Goal: Communication & Community: Share content

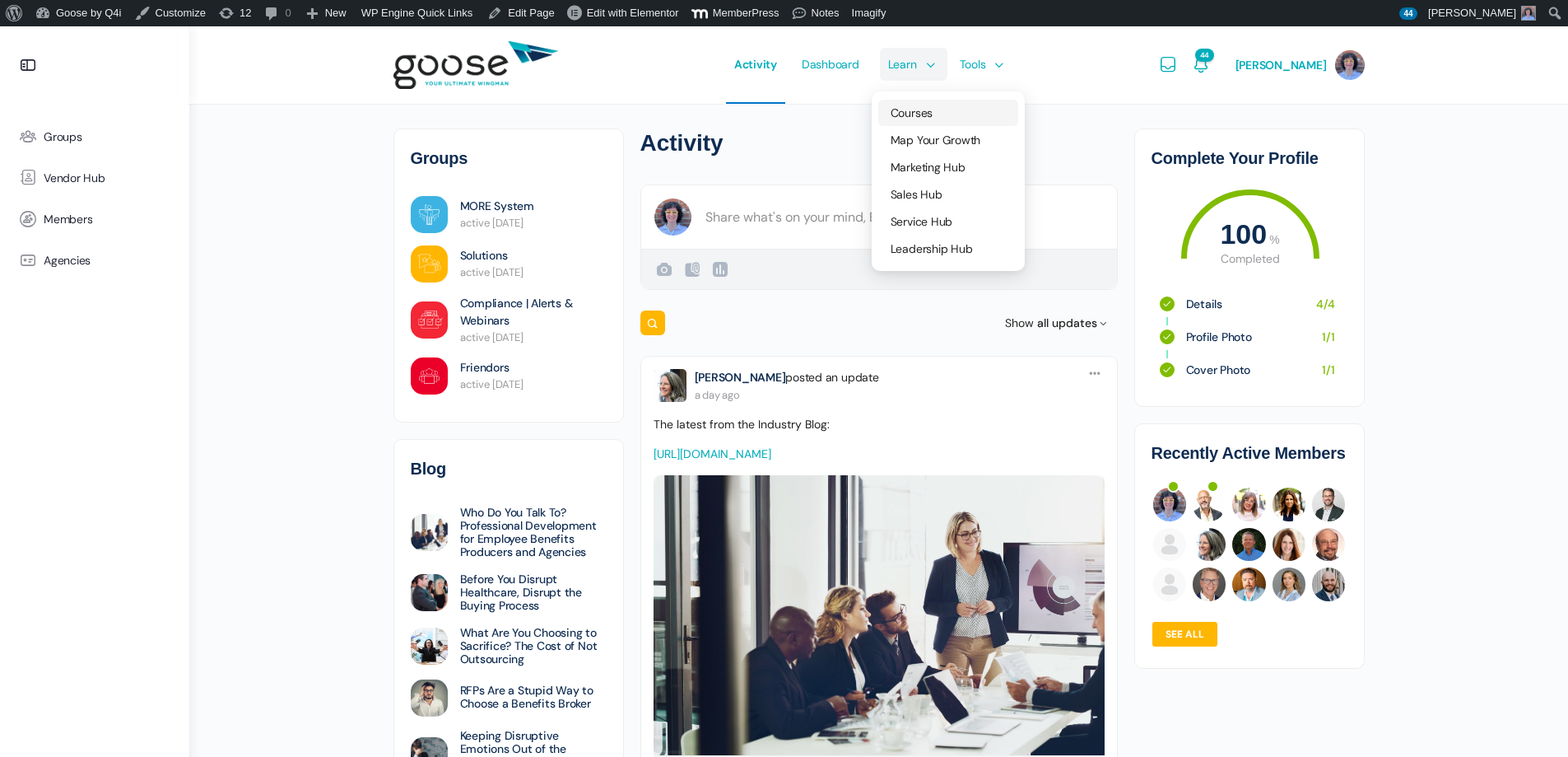
click at [935, 104] on link "Courses" at bounding box center [947, 113] width 140 height 27
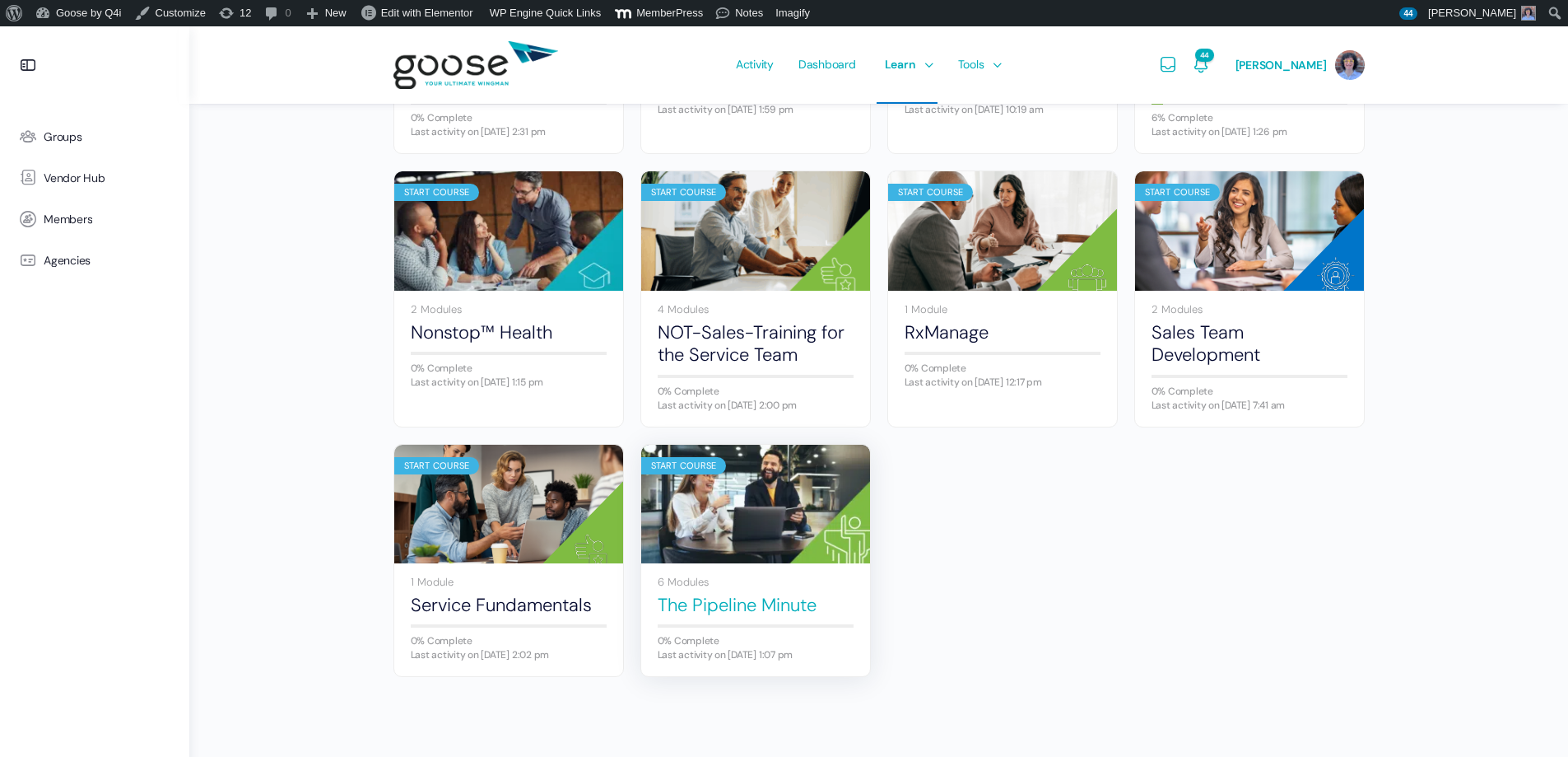
scroll to position [962, 0]
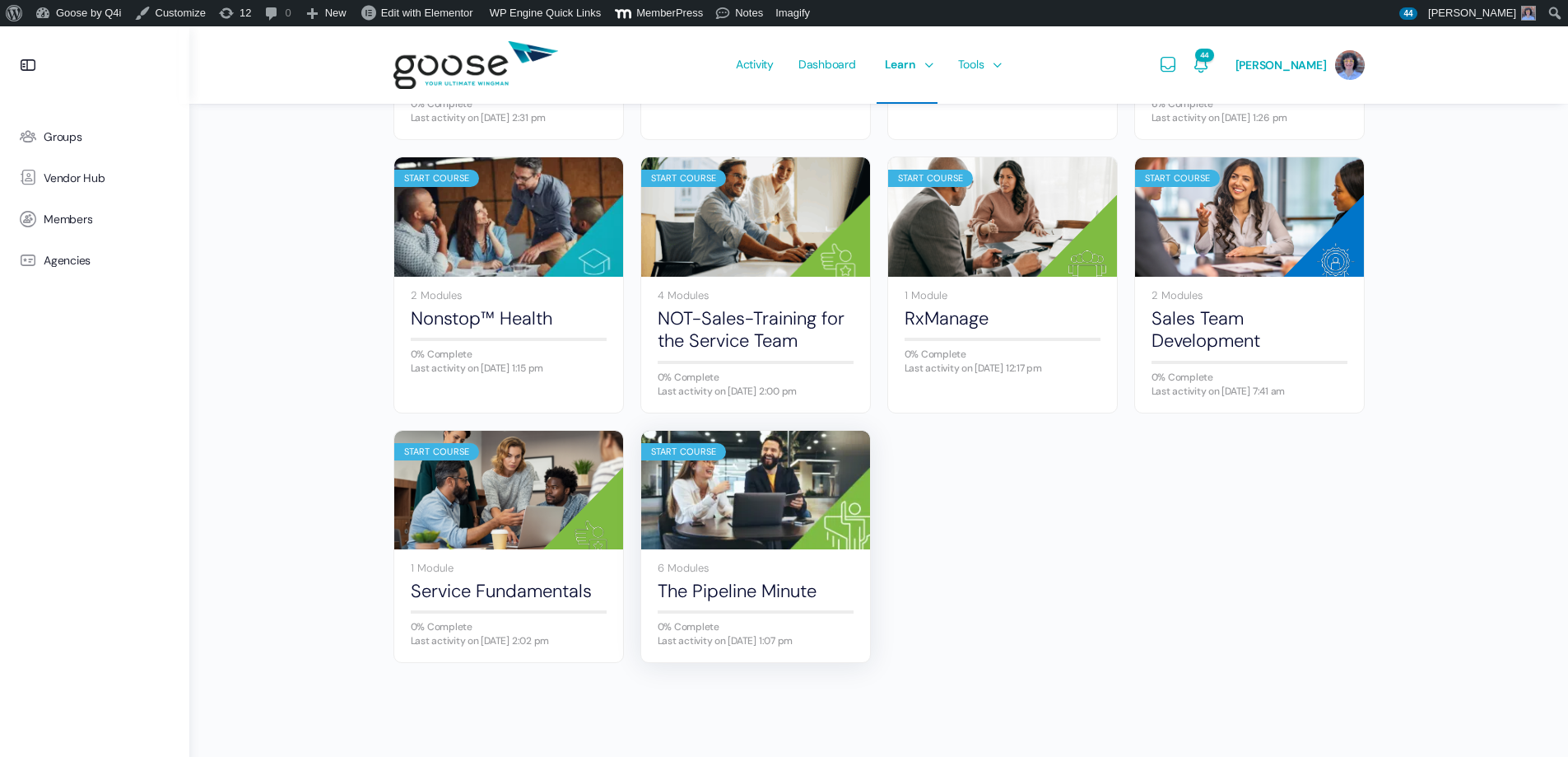
click at [807, 492] on img at bounding box center [755, 489] width 229 height 152
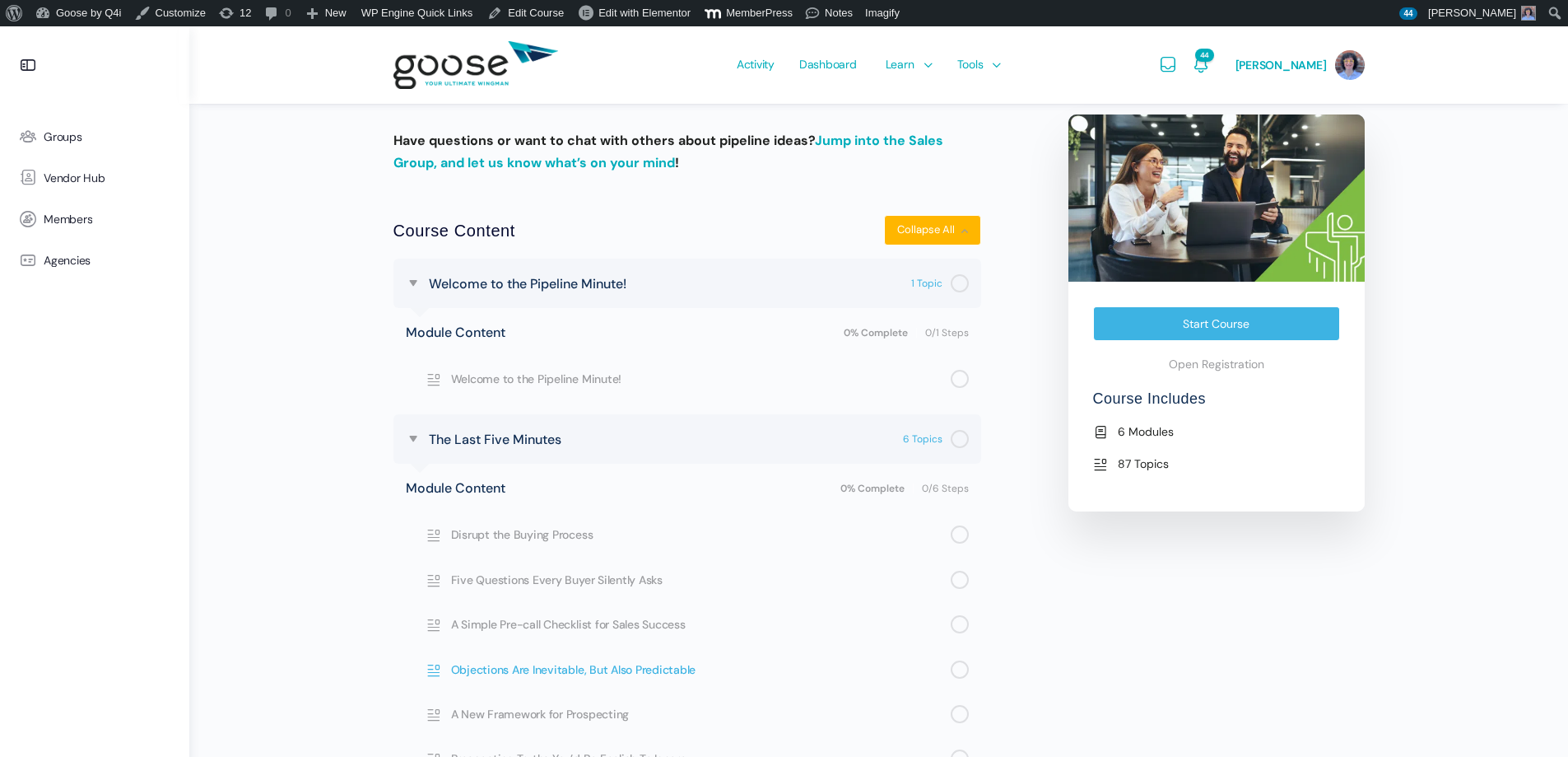
scroll to position [330, 0]
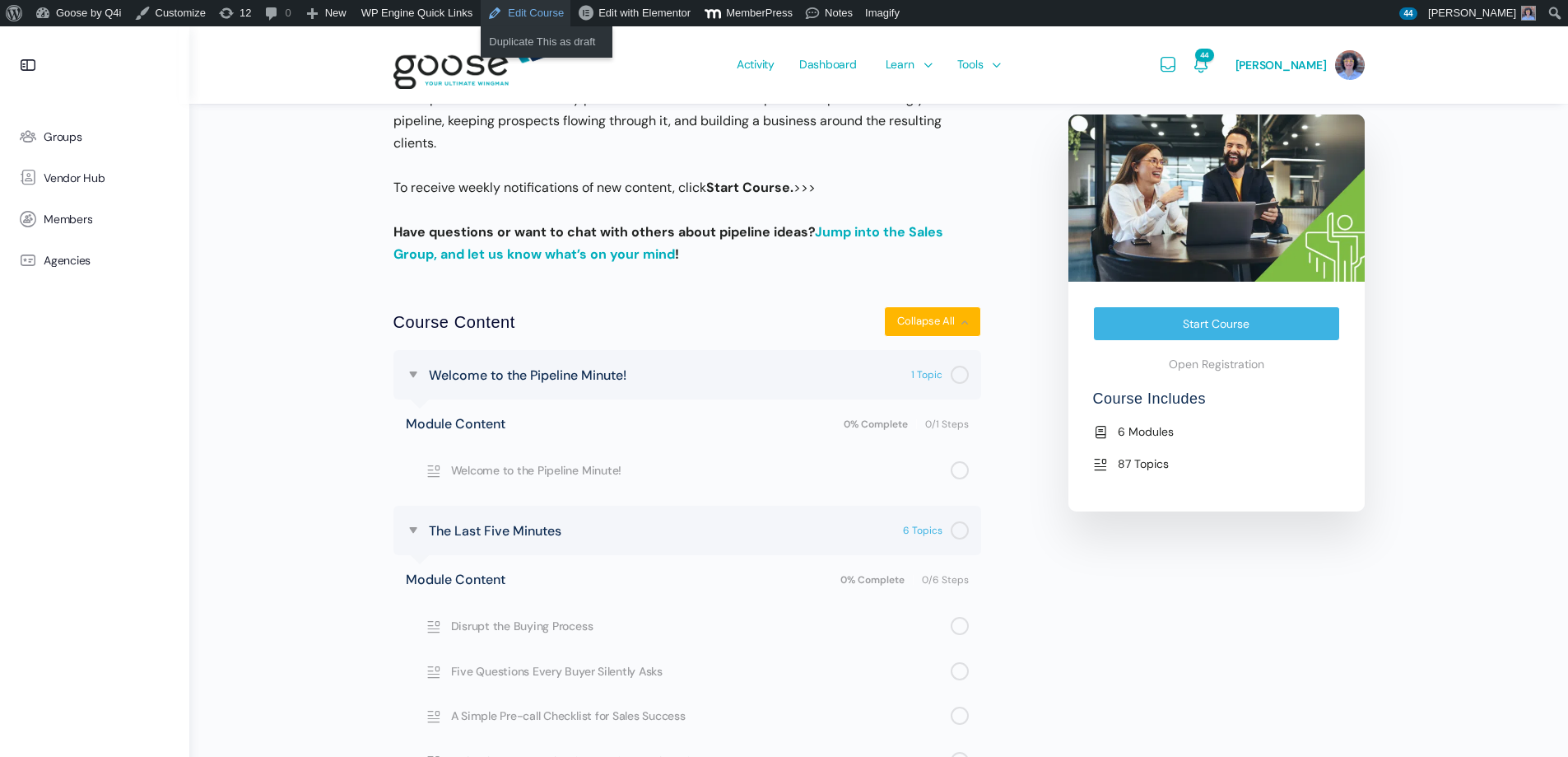
click at [500, 2] on link "Edit Course" at bounding box center [525, 13] width 90 height 27
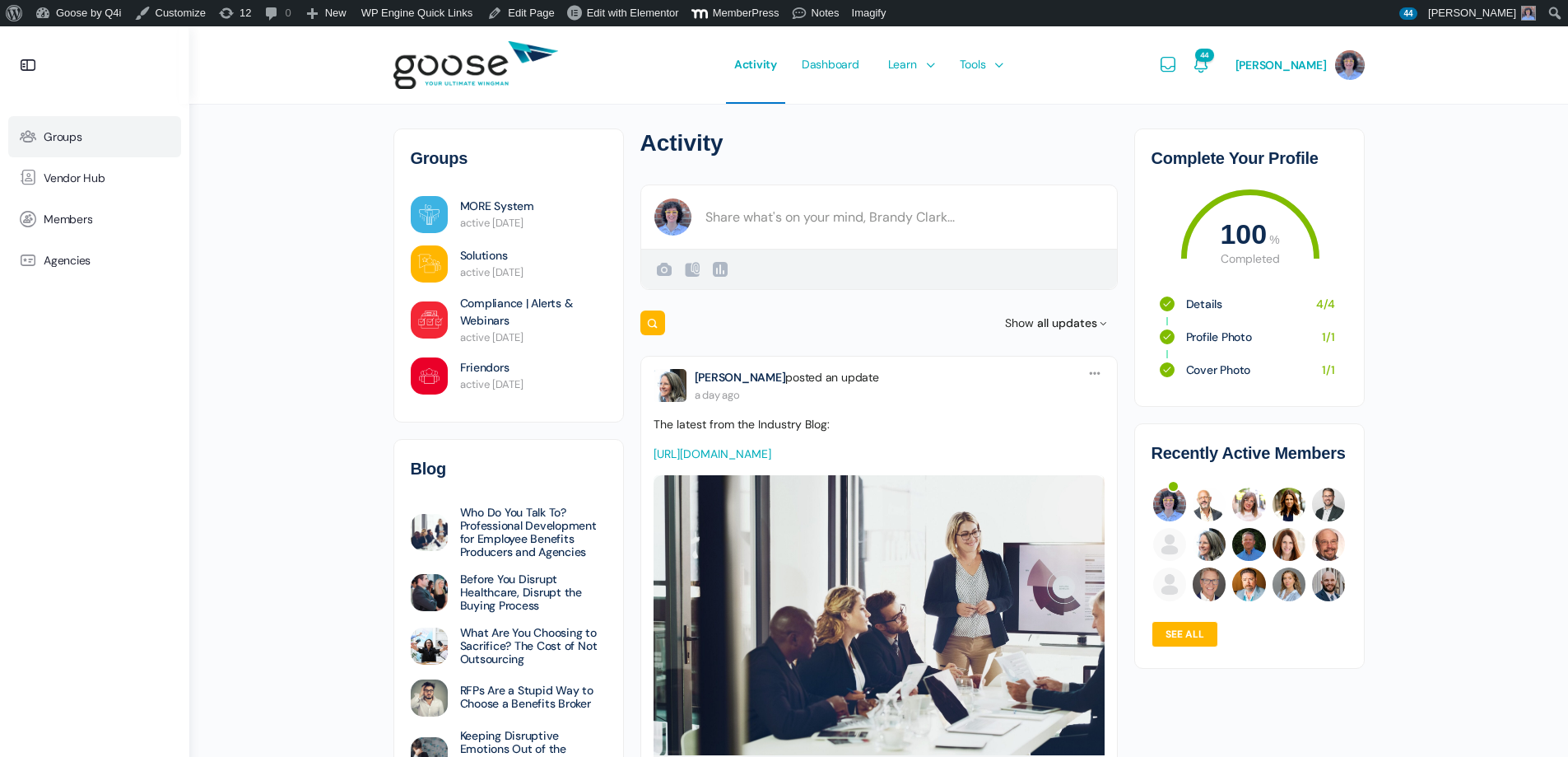
click at [93, 138] on link "Groups" at bounding box center [94, 136] width 173 height 41
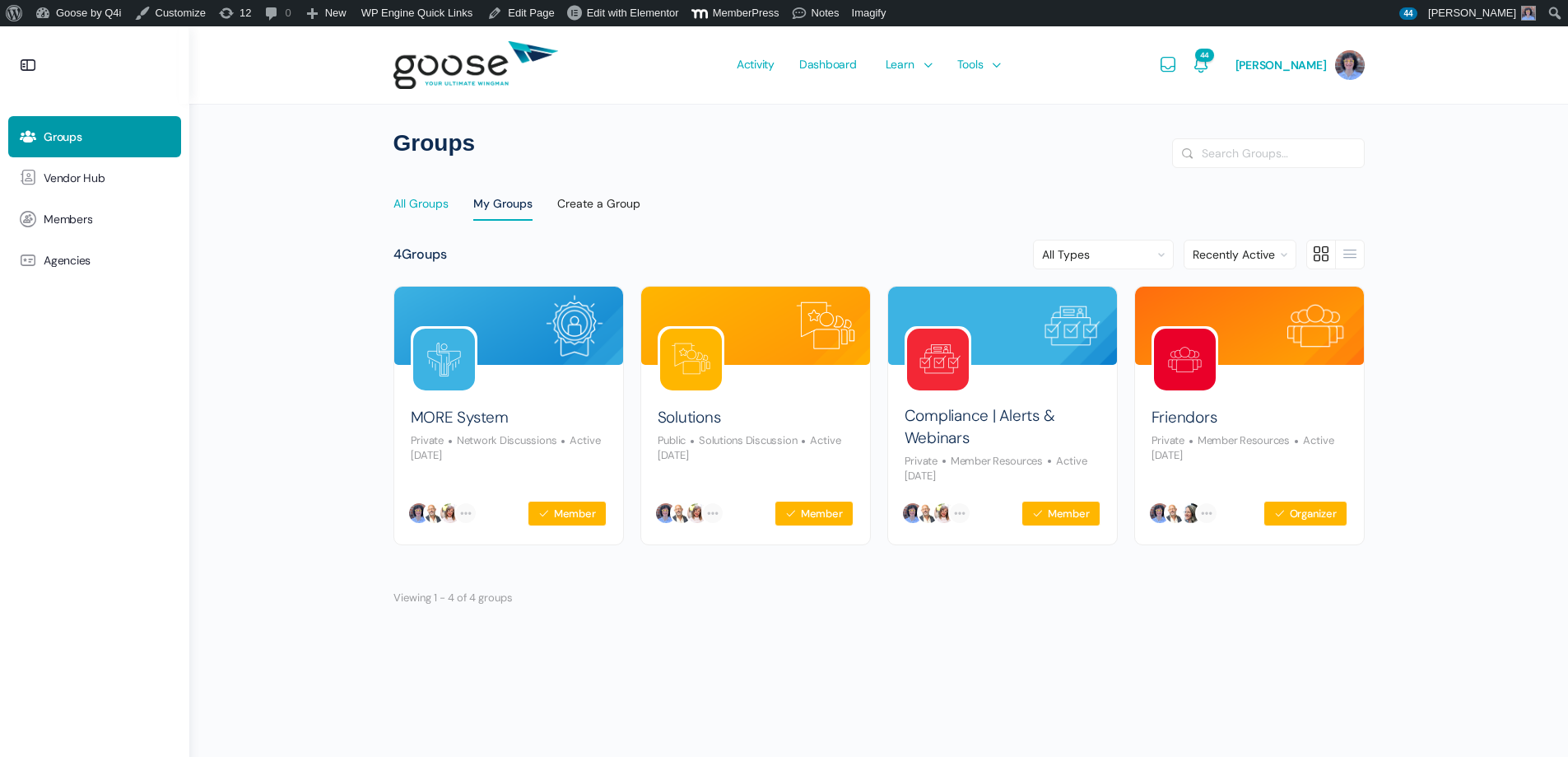
click at [427, 211] on div "All Groups" at bounding box center [421, 208] width 55 height 25
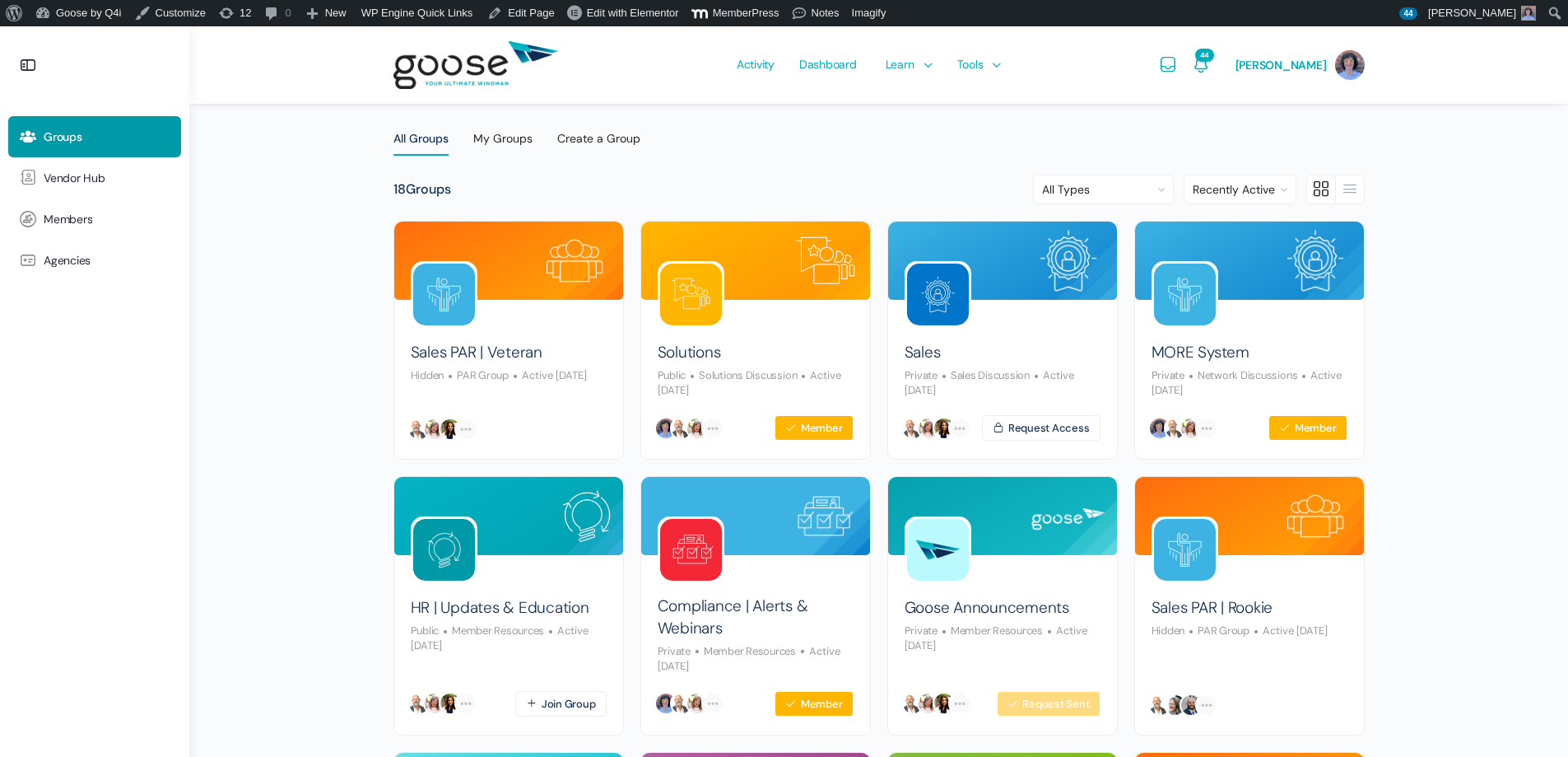
scroll to position [330, 0]
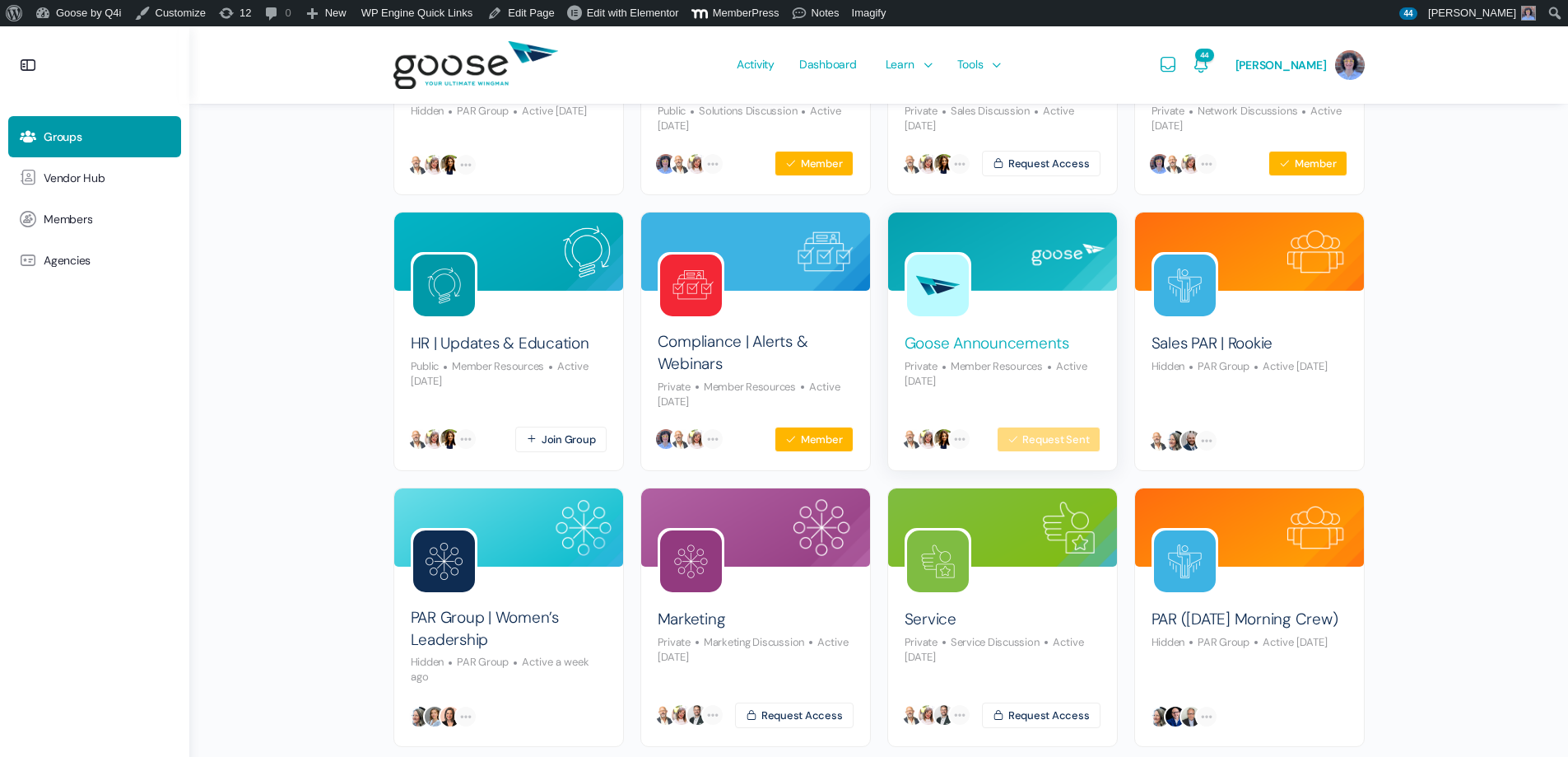
click at [999, 334] on link "Goose Announcements" at bounding box center [987, 343] width 165 height 22
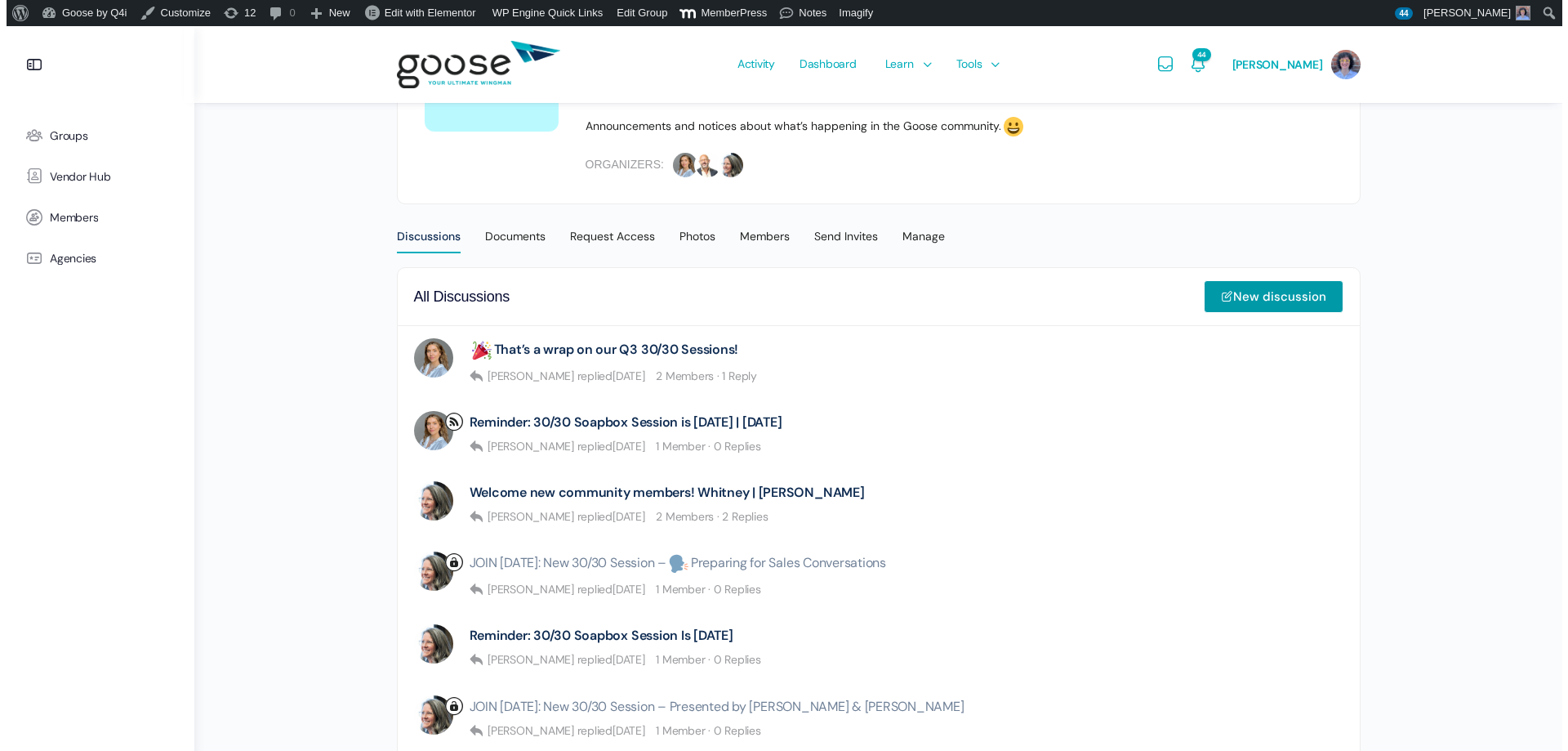
scroll to position [245, 0]
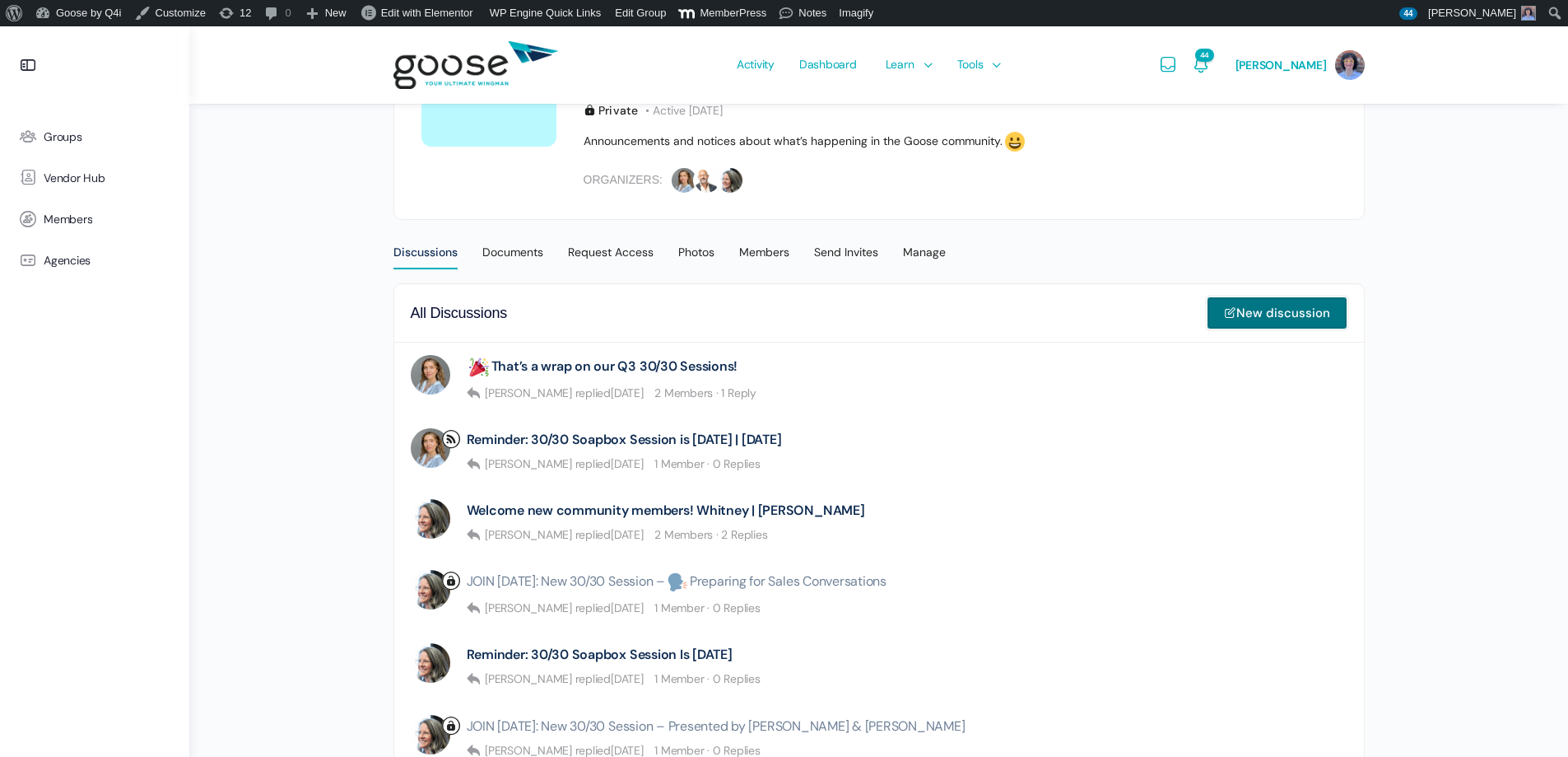
click at [1278, 308] on link "New discussion" at bounding box center [1277, 313] width 141 height 33
type input "Reminder: 30-30 Soapbox Session is Tomorrow | 10.8.25"
select select
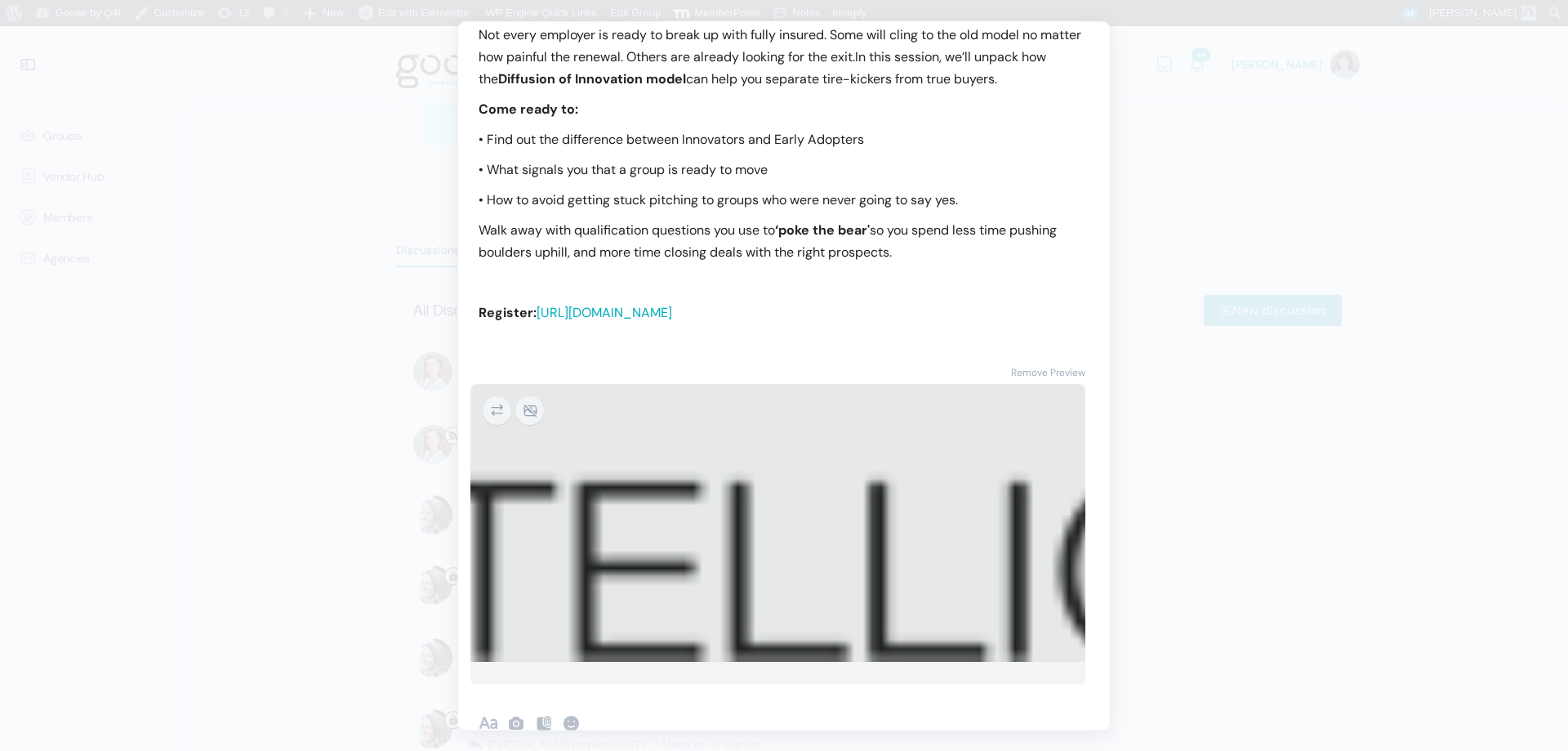
scroll to position [81, 0]
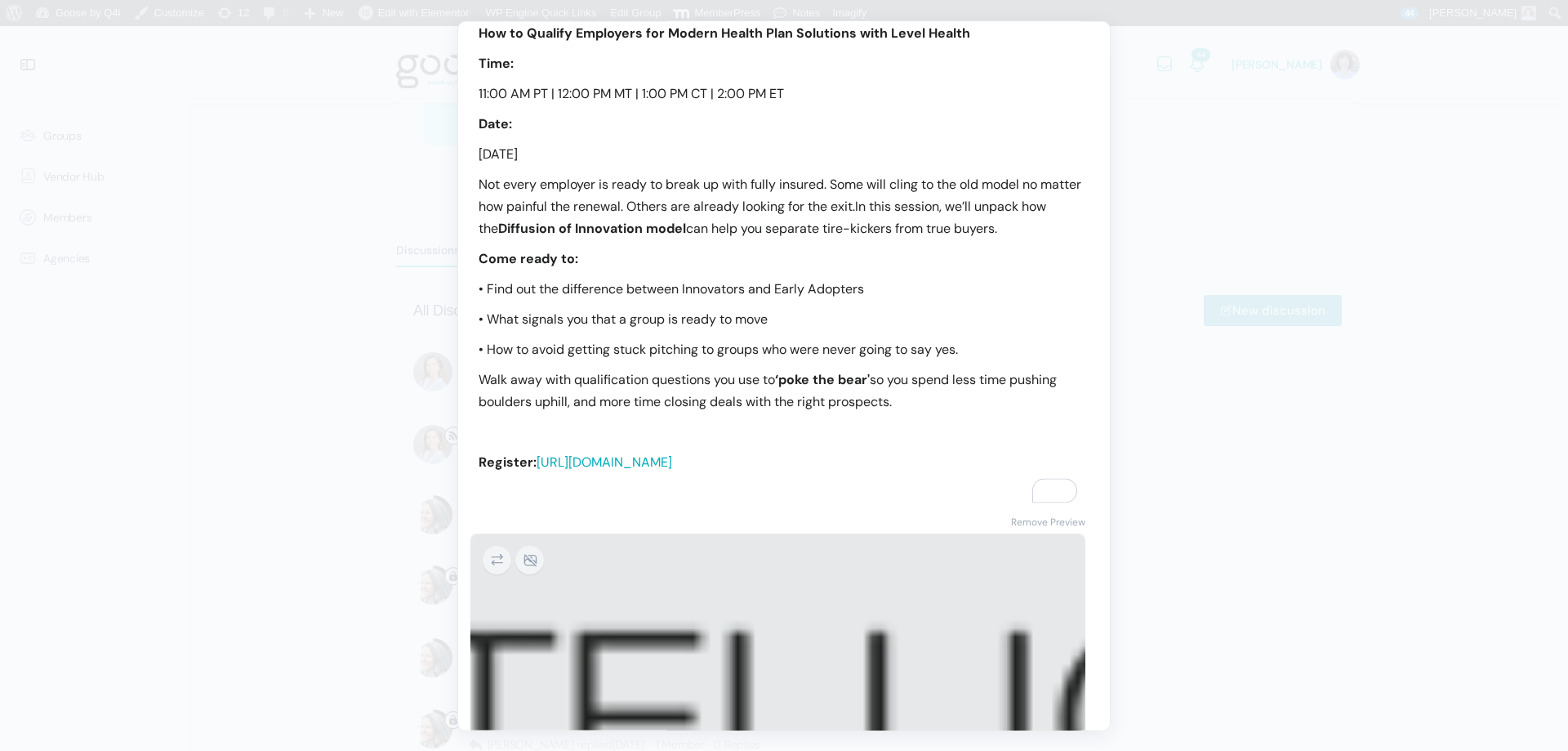
drag, startPoint x: 1050, startPoint y: 466, endPoint x: 539, endPoint y: 459, distance: 511.0
click at [539, 459] on p "Register: https://membercontent.q4intel.com/goose-30-30-sessions-register-for-s…" at bounding box center [784, 461] width 611 height 22
click at [1023, 524] on link "Remove Preview" at bounding box center [1049, 522] width 74 height 22
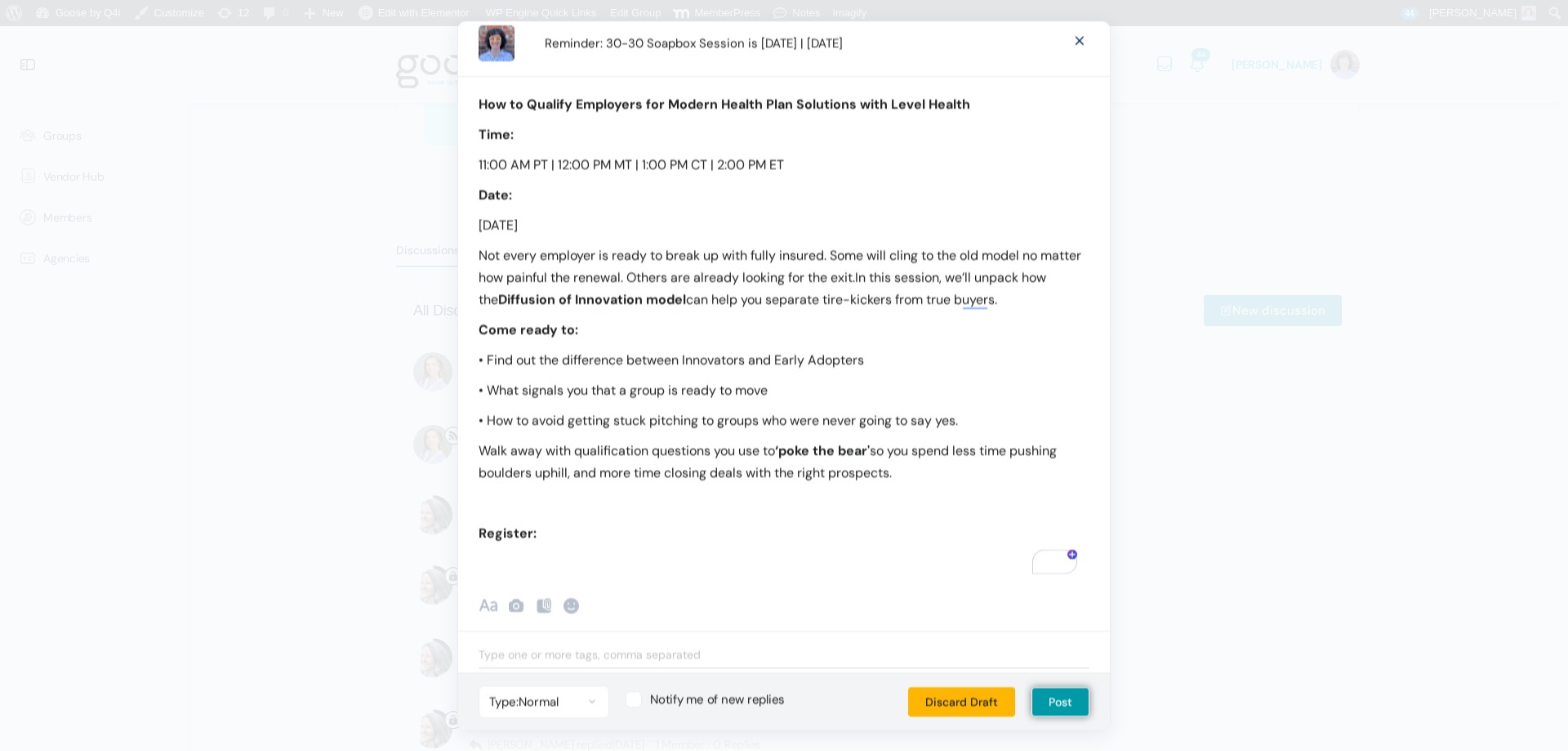
click at [611, 532] on p "Register:" at bounding box center [784, 532] width 611 height 22
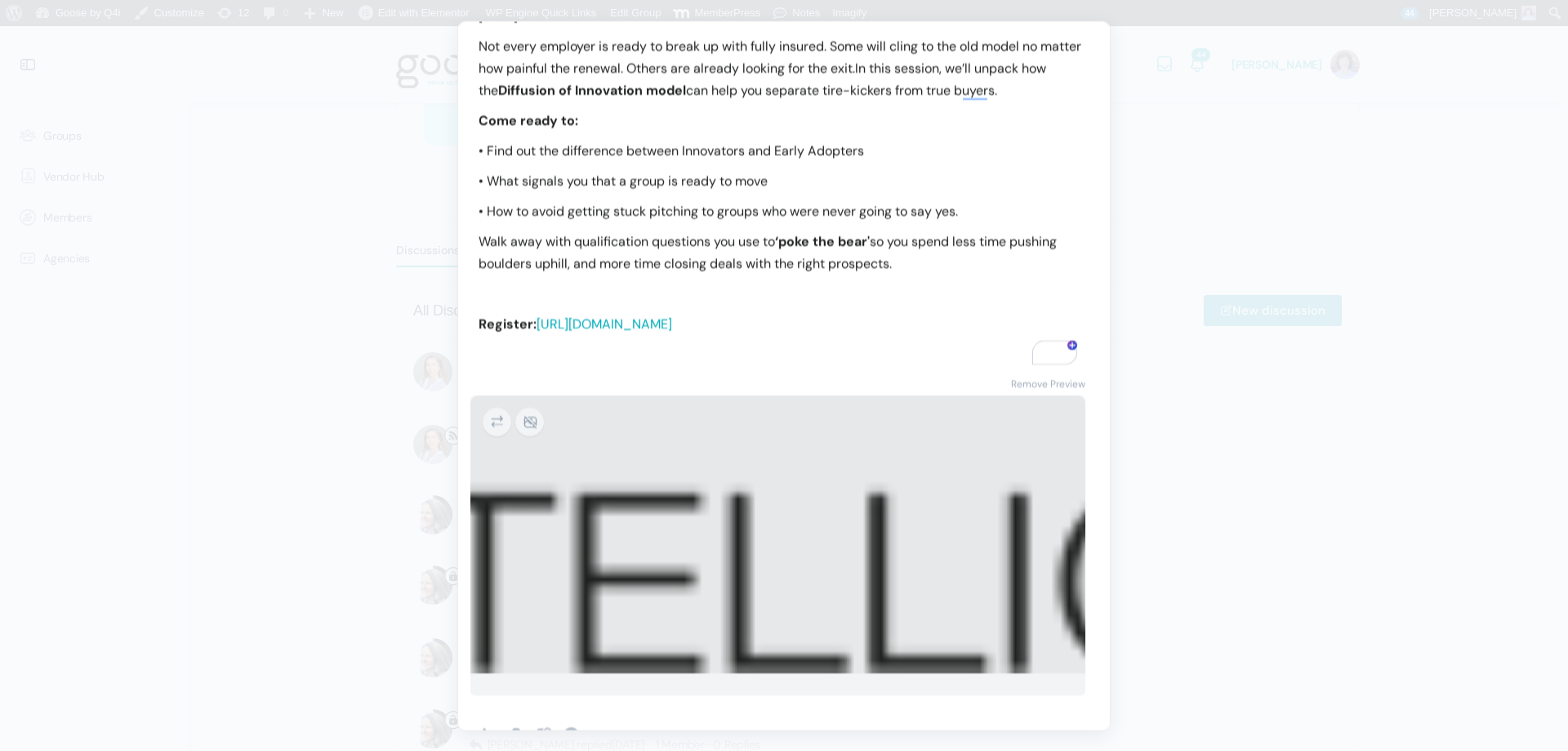
scroll to position [256, 0]
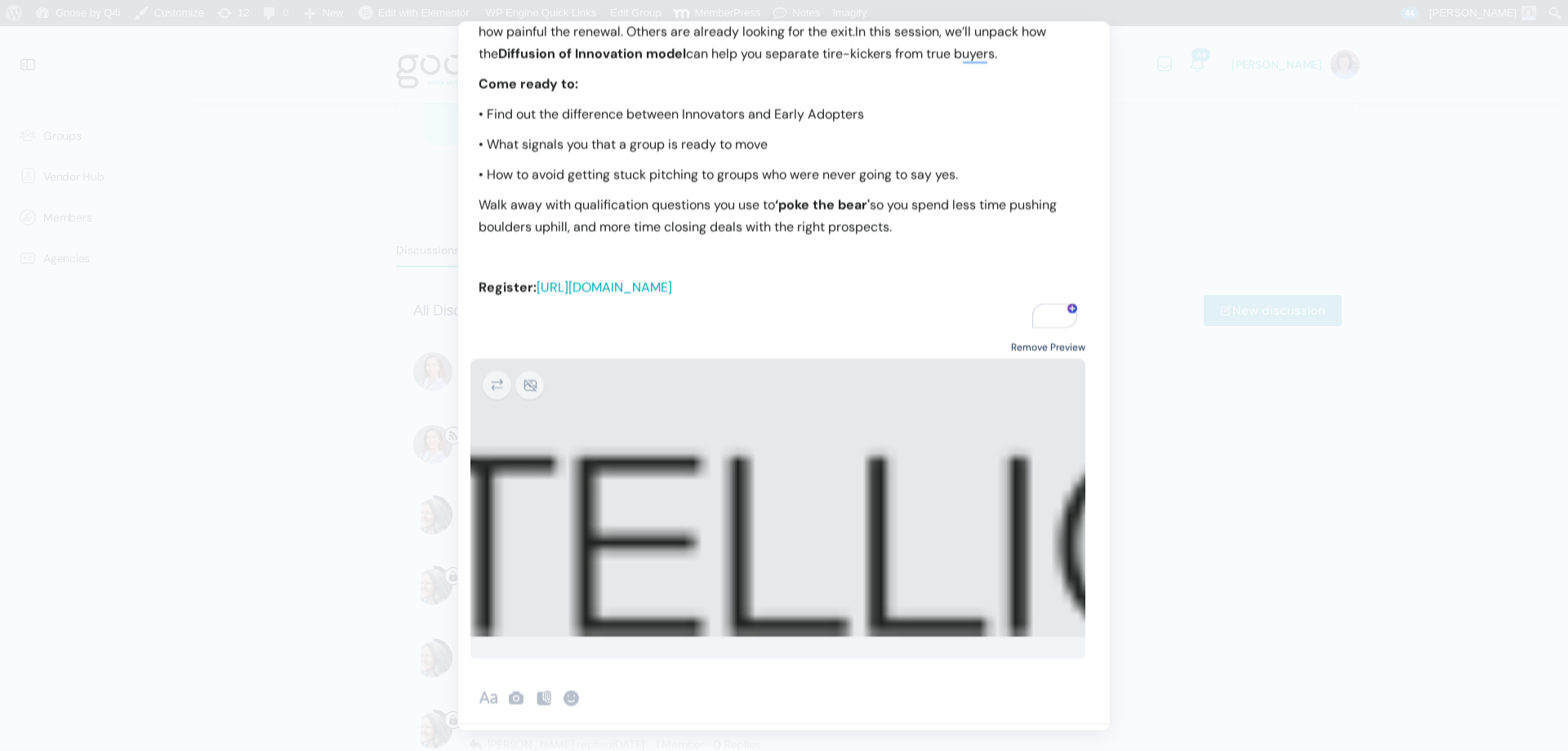
click at [1035, 342] on link "Remove Preview" at bounding box center [1049, 347] width 74 height 22
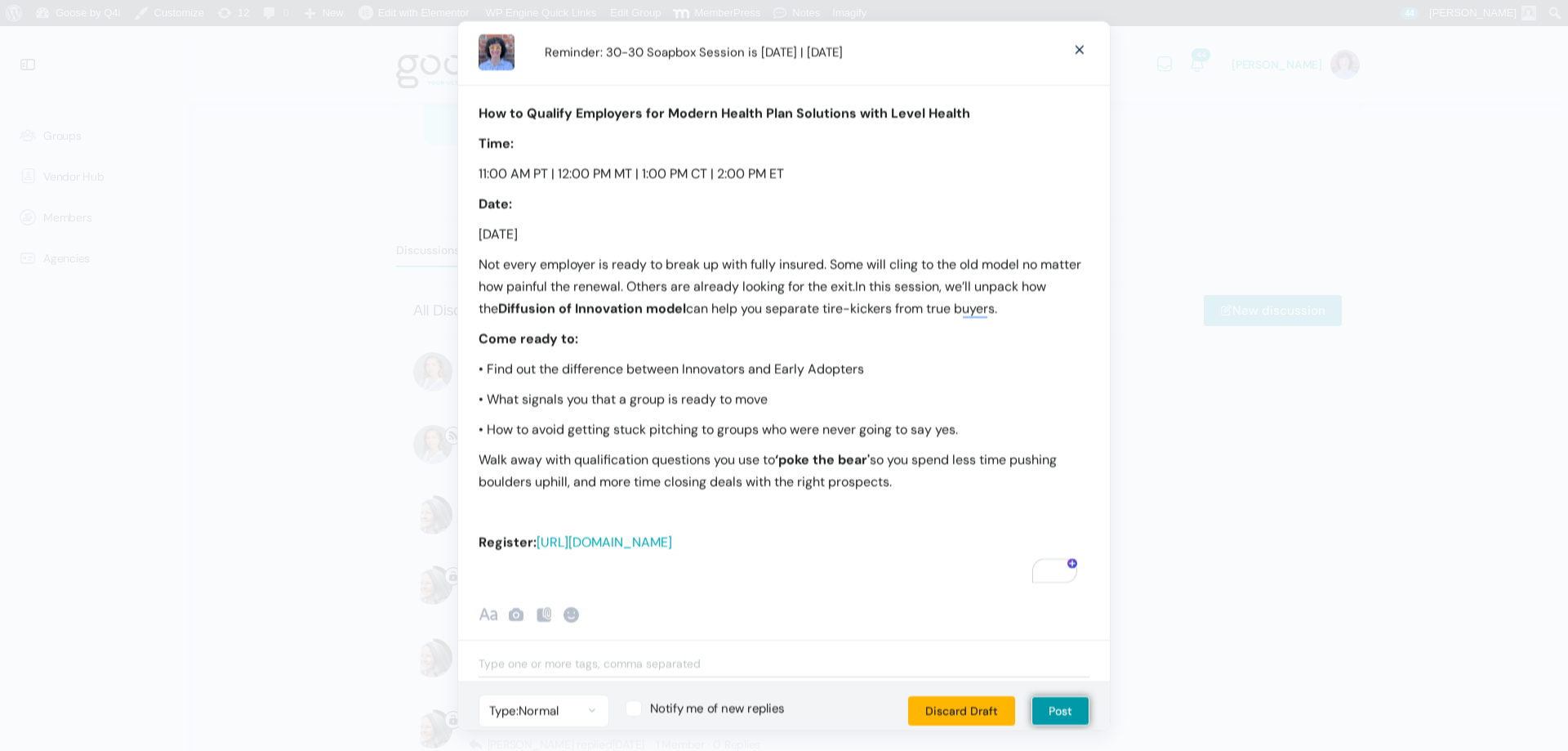
scroll to position [0, 0]
click at [630, 58] on input "Reminder: 30-30 Soapbox Session is Tomorrow | 10.8.25" at bounding box center [798, 55] width 526 height 34
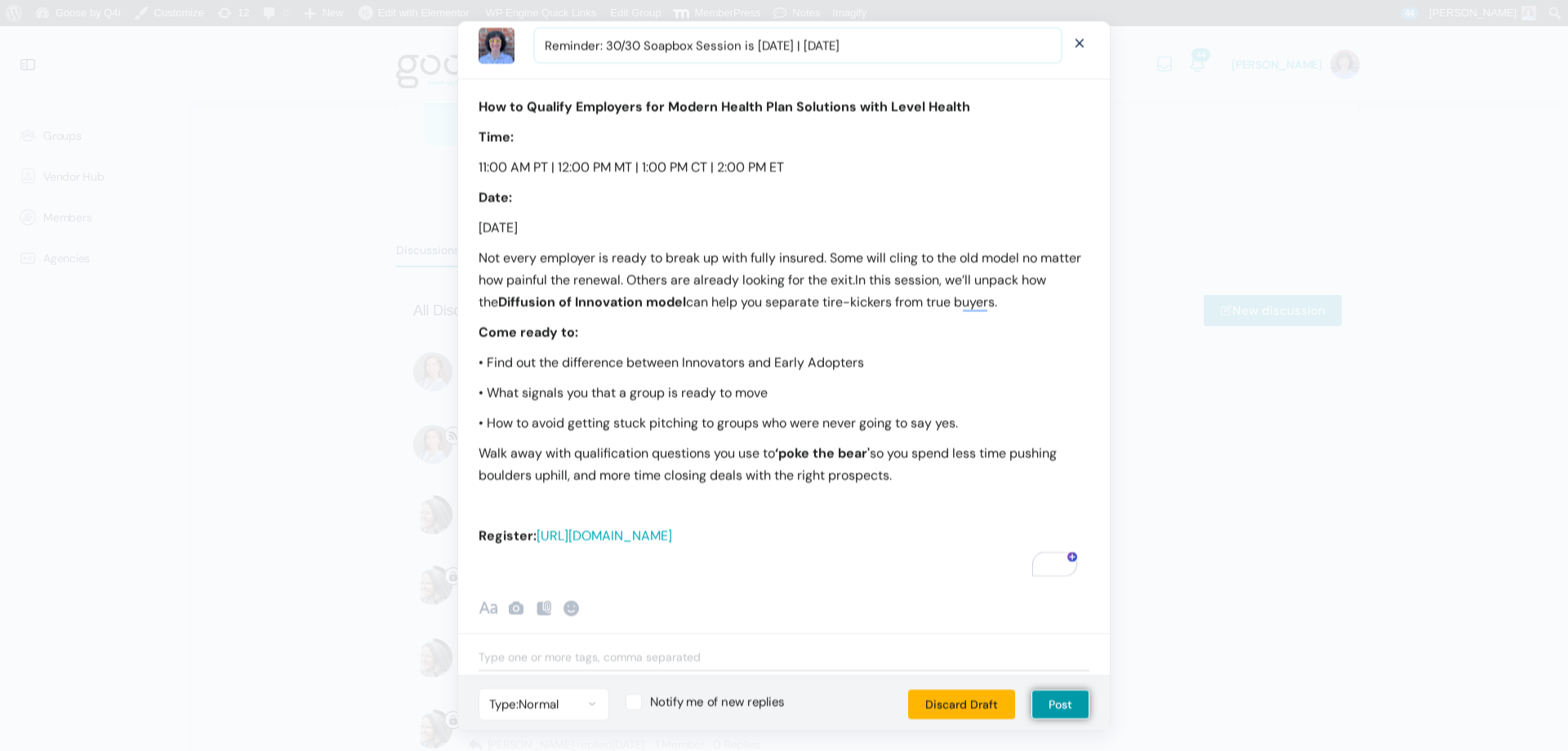
scroll to position [11, 0]
type input "Reminder: 30/30 Soapbox Session is [DATE] | [DATE]"
click at [1057, 695] on button "Post" at bounding box center [1061, 701] width 58 height 29
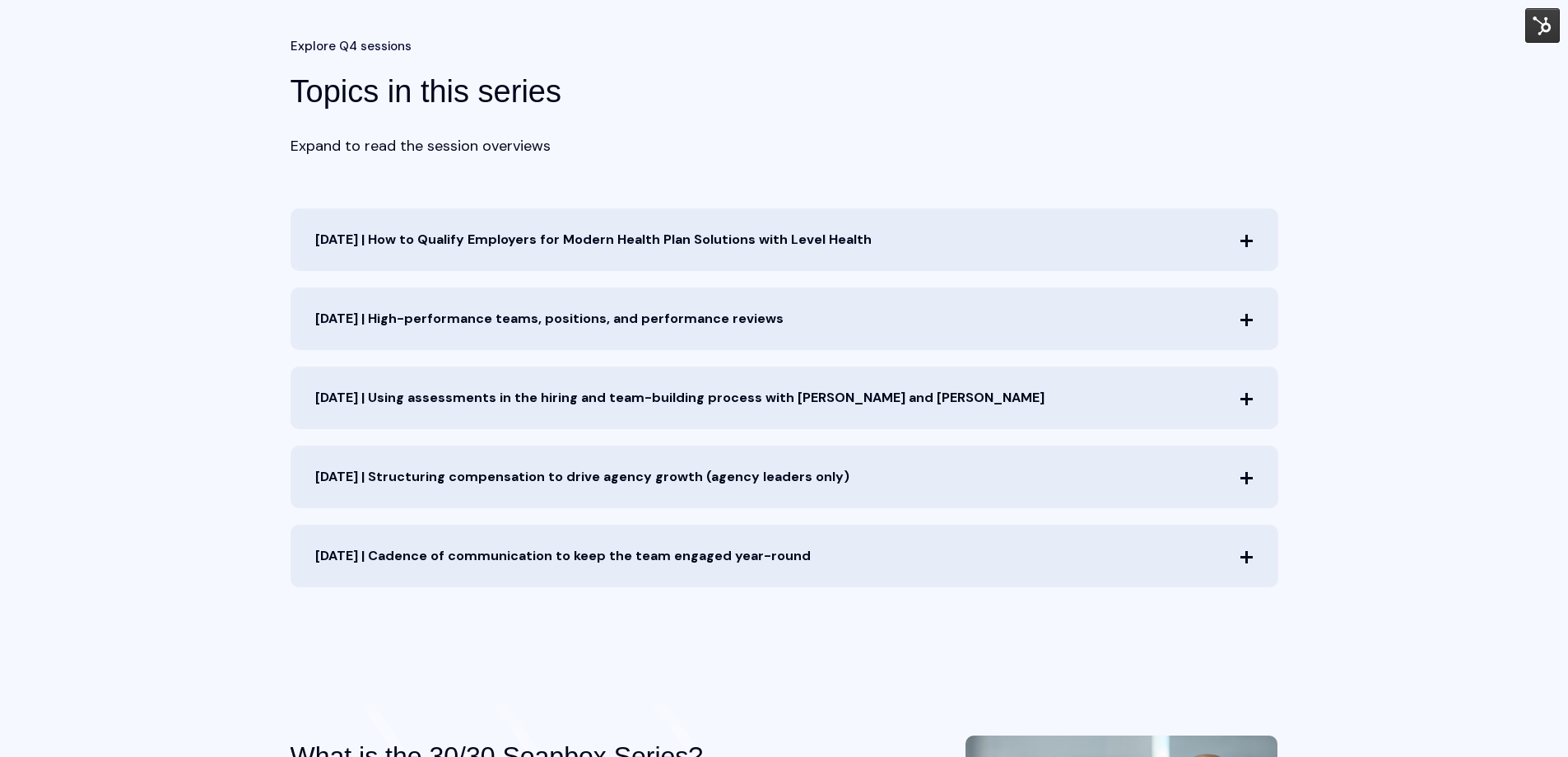
scroll to position [741, 0]
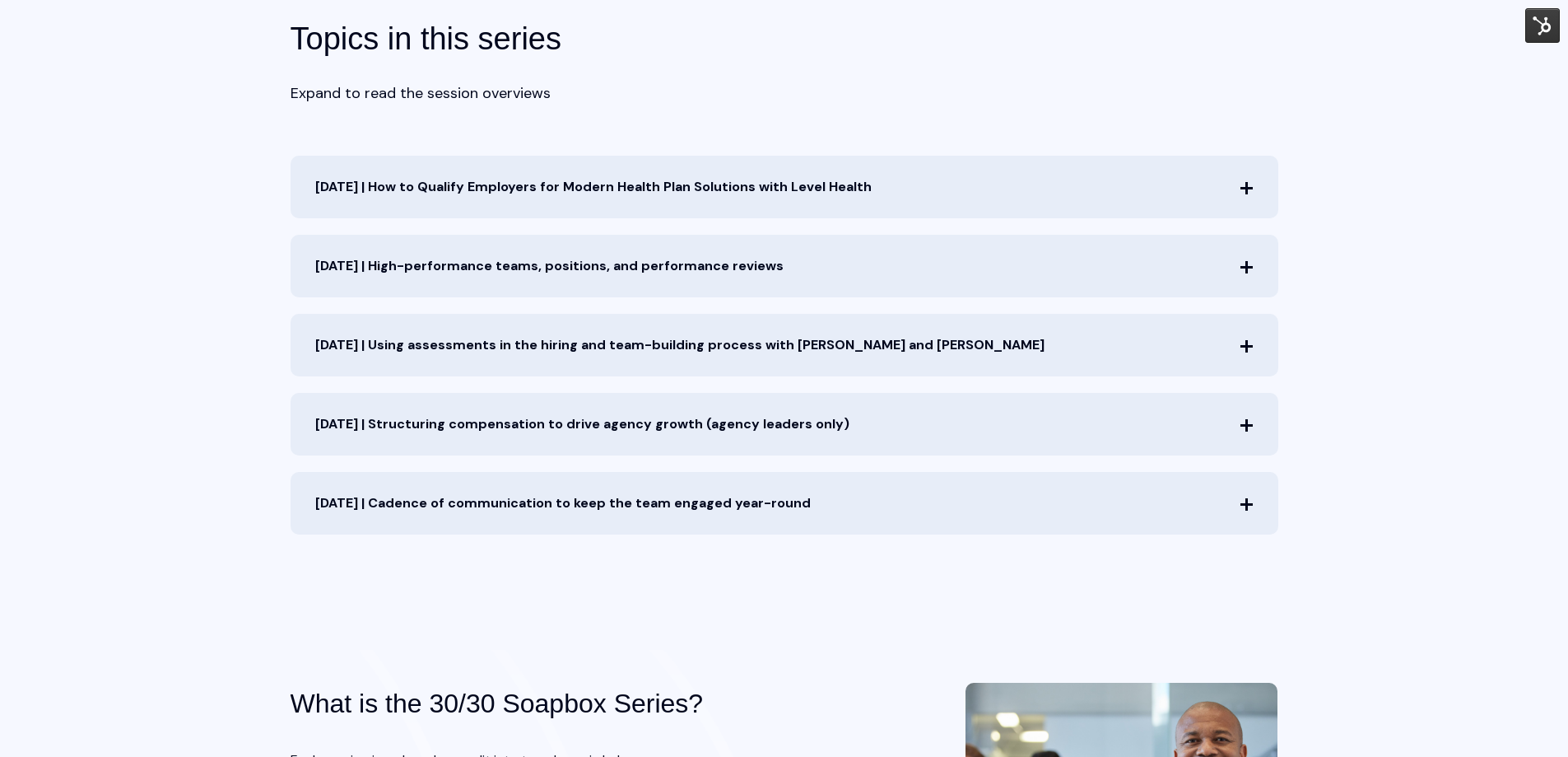
click at [1255, 187] on span "Oct. 8th | How to Qualify Employers for Modern Health Plan Solutions with Level…" at bounding box center [784, 187] width 987 height 62
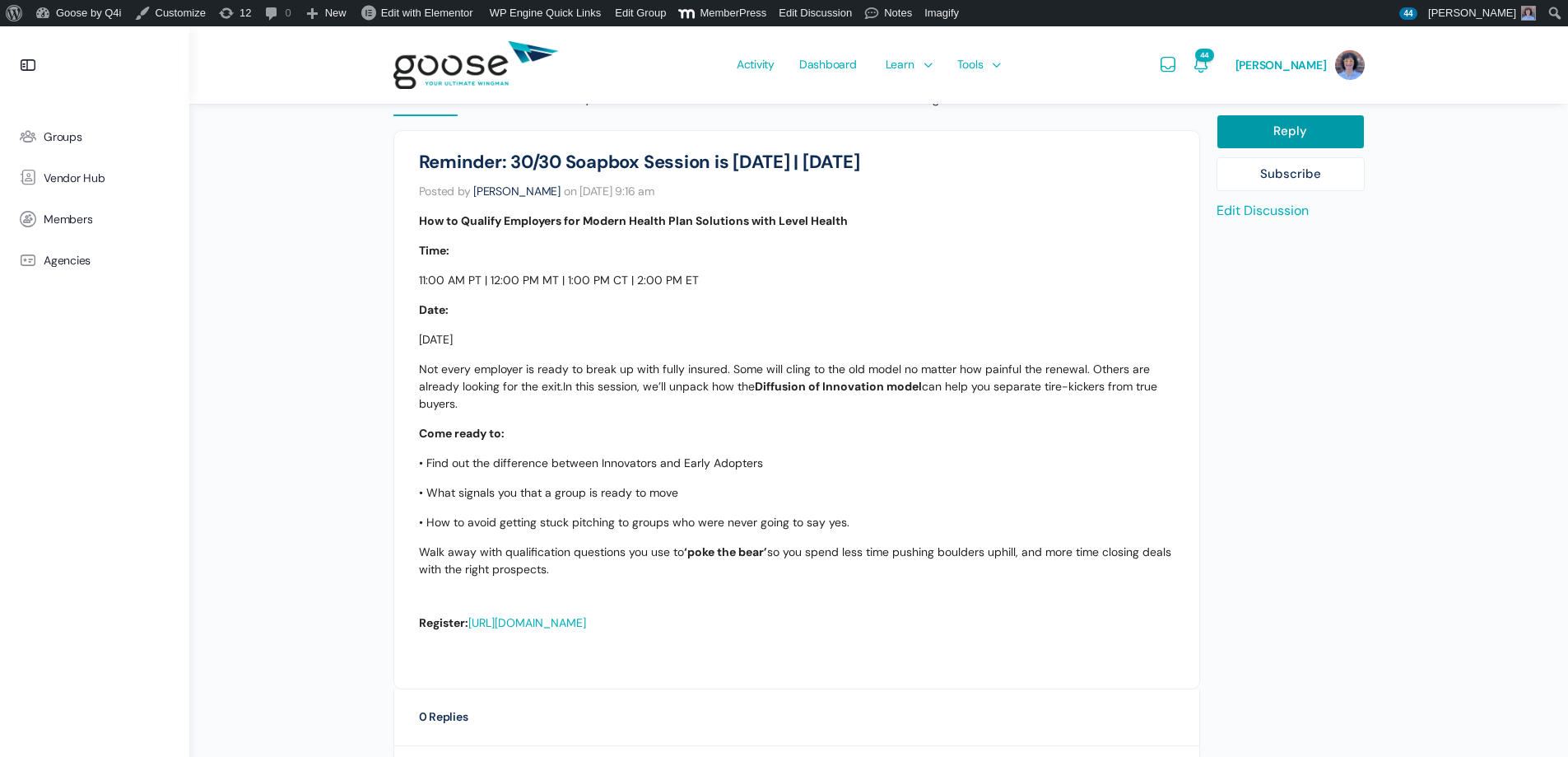
scroll to position [399, 0]
